Goal: Information Seeking & Learning: Find specific page/section

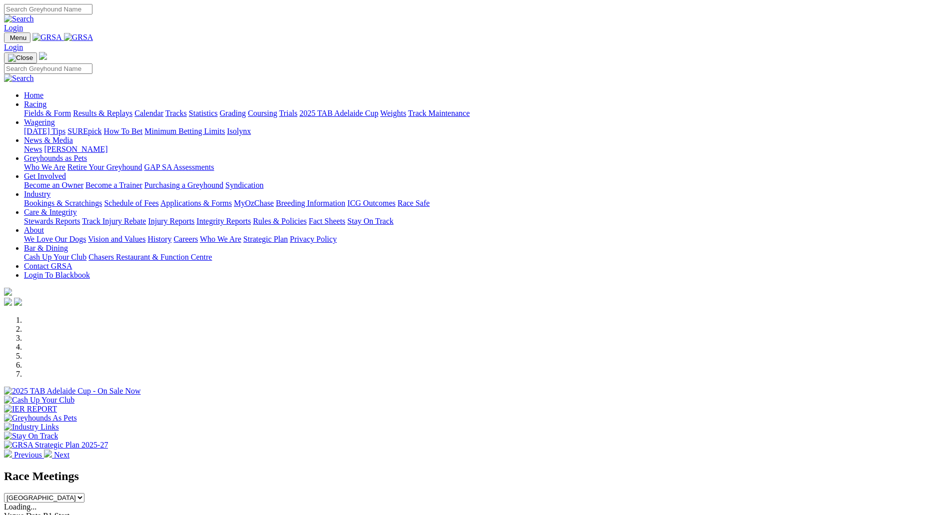
click at [71, 109] on link "Fields & Form" at bounding box center [47, 113] width 47 height 8
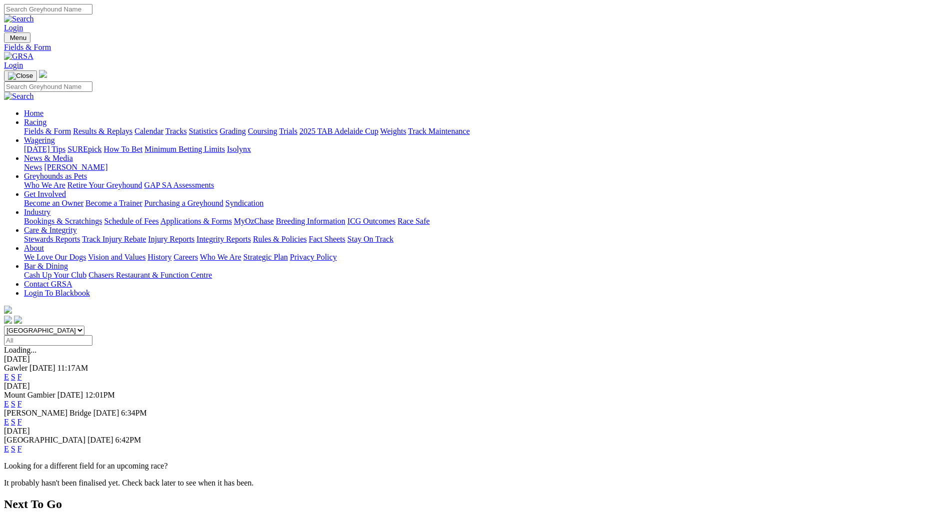
click at [9, 373] on link "E" at bounding box center [6, 377] width 5 height 8
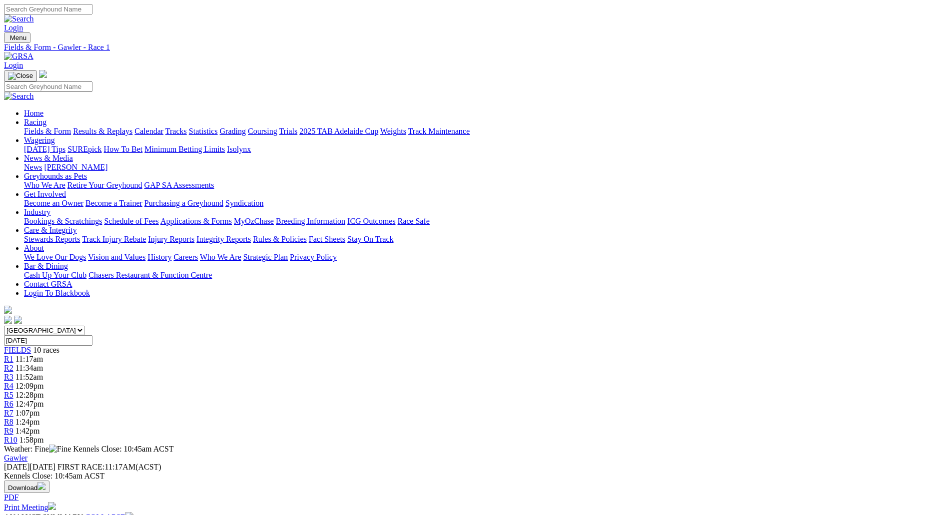
click at [56, 503] on link "Print Meeting" at bounding box center [30, 507] width 52 height 8
